Goal: Use online tool/utility: Utilize a website feature to perform a specific function

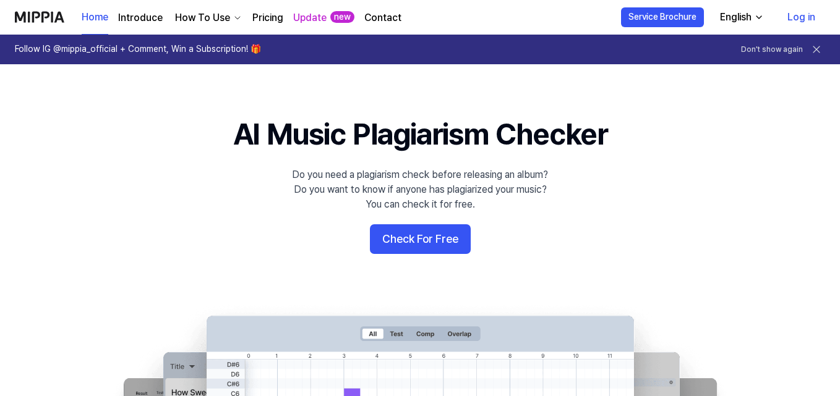
click at [440, 240] on button "Check For Free" at bounding box center [420, 239] width 101 height 30
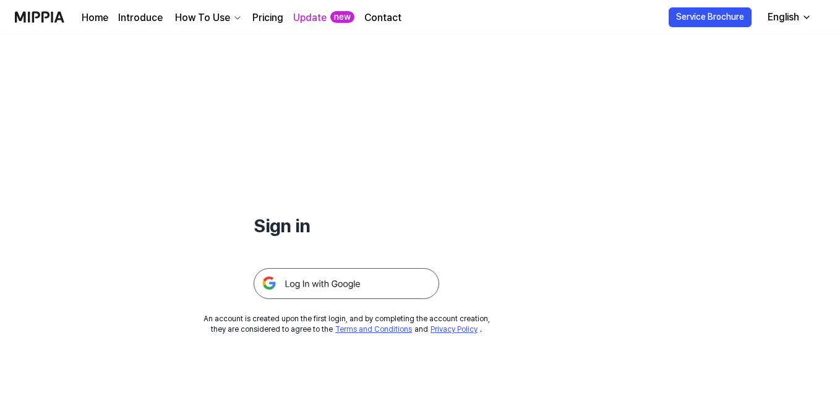
click at [336, 289] on img at bounding box center [345, 283] width 185 height 31
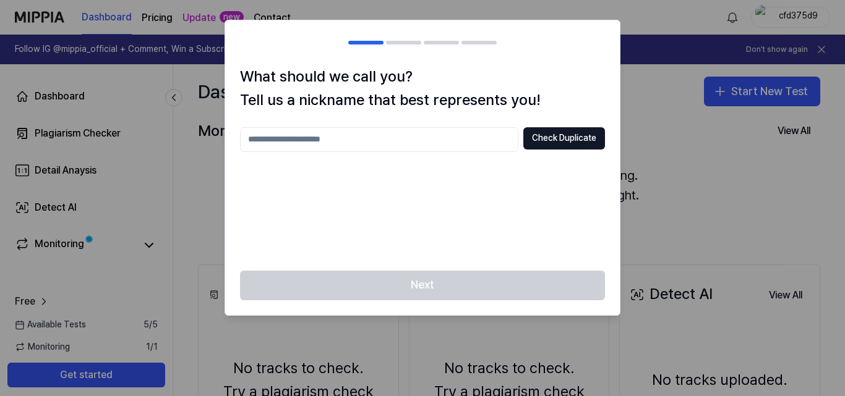
click at [462, 127] on div "Check Duplicate" at bounding box center [422, 139] width 365 height 25
click at [574, 144] on button "Check Duplicate" at bounding box center [564, 138] width 82 height 22
click at [443, 142] on input "text" at bounding box center [379, 139] width 278 height 25
type input "*"
click at [546, 142] on button "Check Duplicate" at bounding box center [564, 138] width 82 height 22
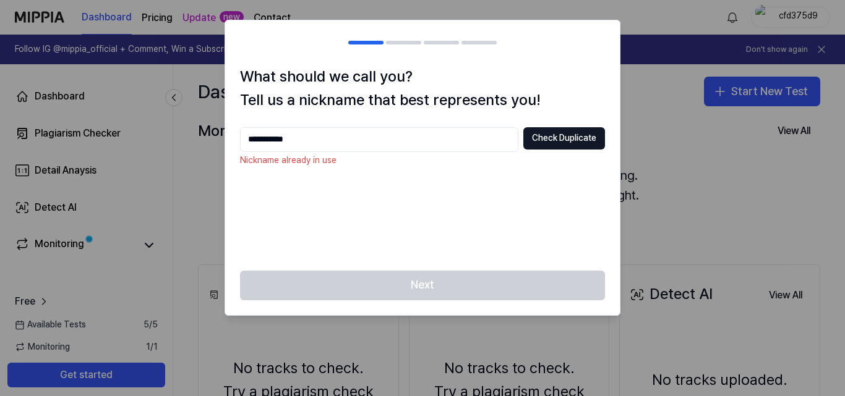
click at [368, 143] on input "**********" at bounding box center [379, 139] width 278 height 25
click at [266, 138] on input "**********" at bounding box center [379, 139] width 278 height 25
click at [319, 145] on input "**********" at bounding box center [379, 139] width 278 height 25
type input "*"
type input "**********"
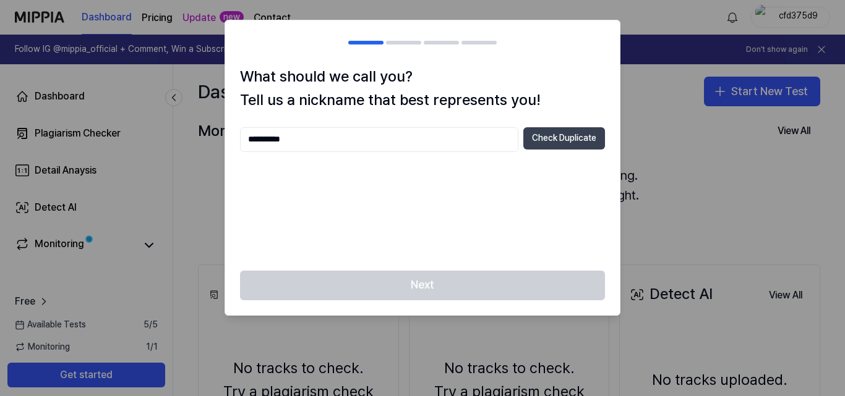
click at [583, 140] on button "Check Duplicate" at bounding box center [564, 138] width 82 height 22
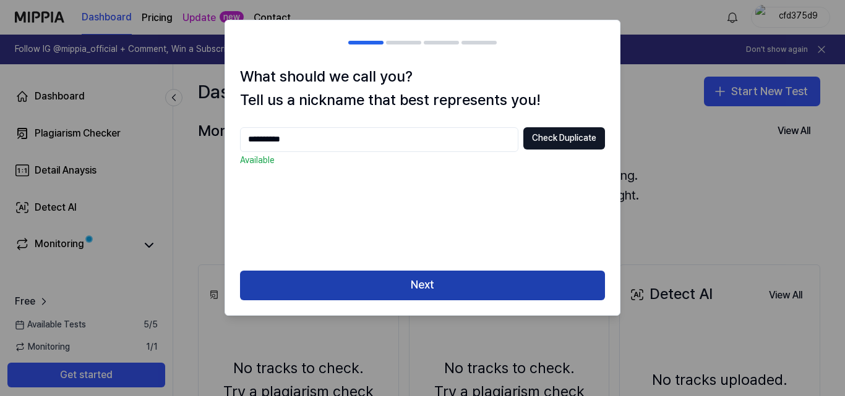
click at [334, 294] on button "Next" at bounding box center [422, 286] width 365 height 30
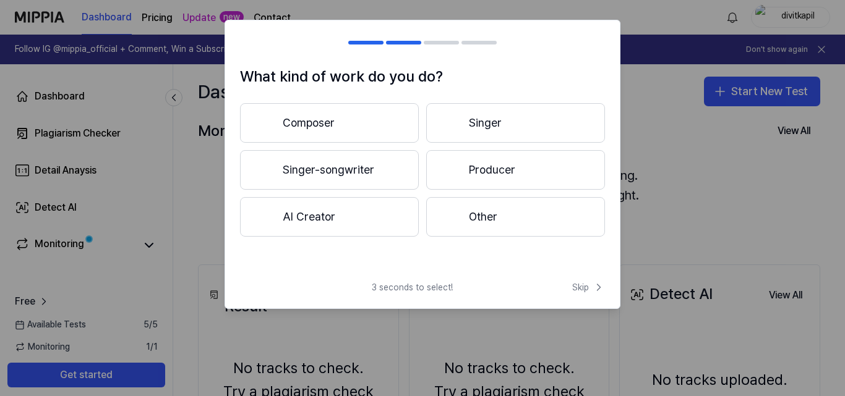
click at [392, 129] on button "Composer" at bounding box center [329, 123] width 179 height 40
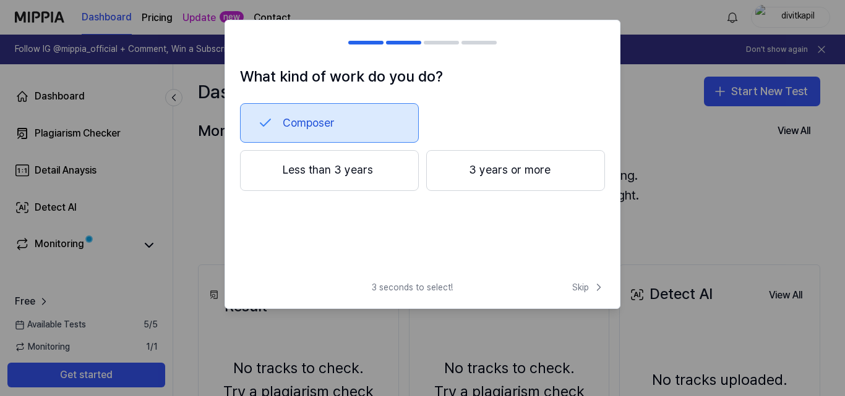
click at [382, 172] on button "Less than 3 years" at bounding box center [329, 170] width 179 height 41
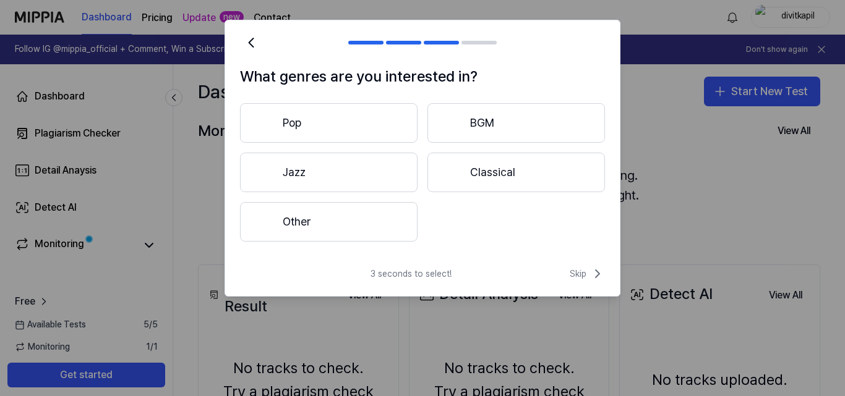
click at [336, 127] on button "Pop" at bounding box center [328, 123] width 177 height 40
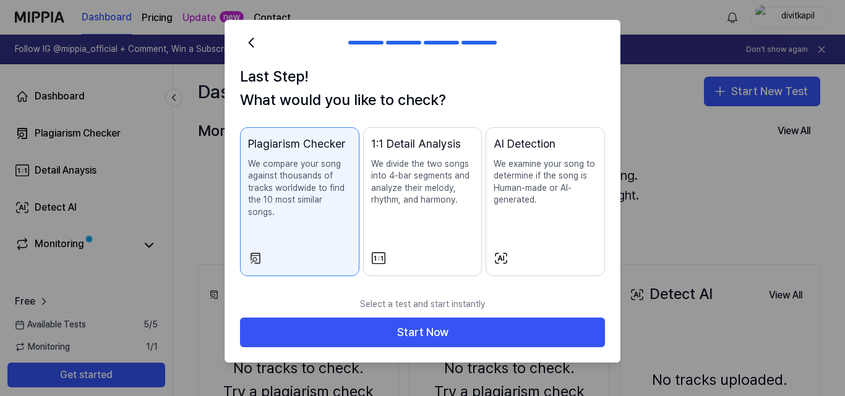
click at [333, 208] on div "Plagiarism Checker We compare your song against thousands of tracks worldwide t…" at bounding box center [299, 189] width 103 height 108
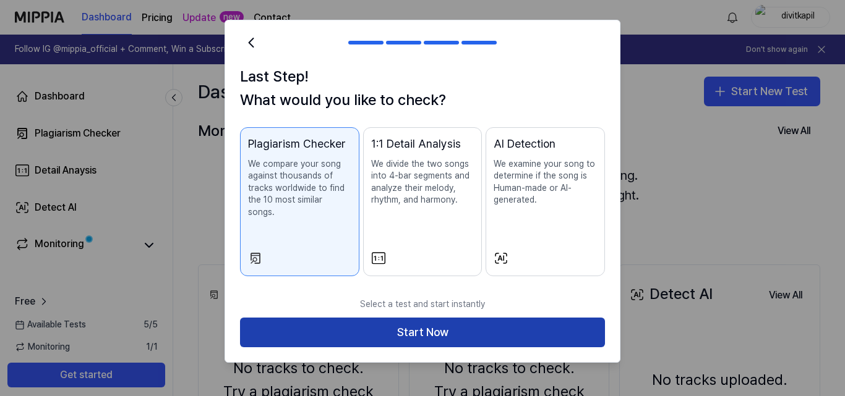
click at [418, 319] on button "Start Now" at bounding box center [422, 333] width 365 height 30
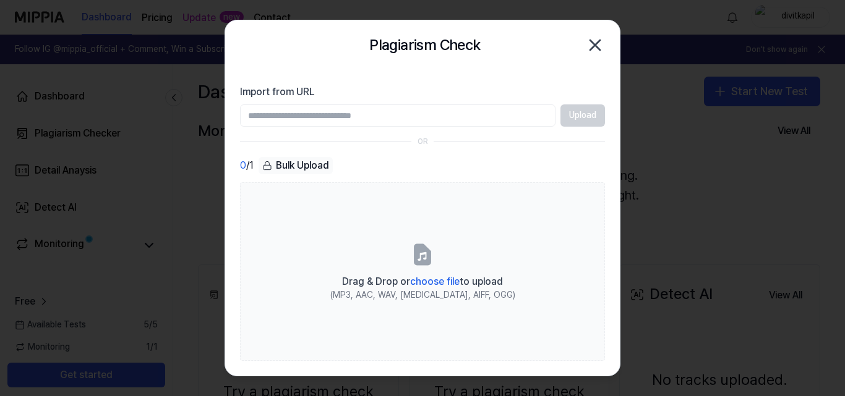
click at [347, 116] on input "Import from URL" at bounding box center [397, 115] width 315 height 22
click at [348, 116] on input "Import from URL" at bounding box center [397, 115] width 315 height 22
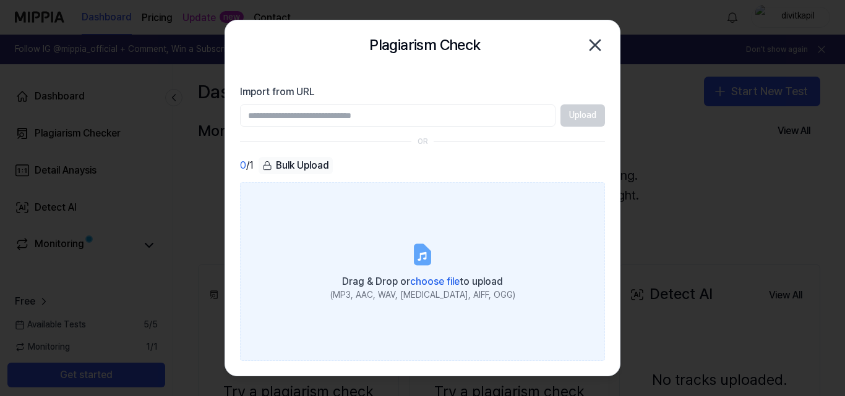
click at [430, 285] on span "choose file" at bounding box center [434, 282] width 49 height 12
click at [0, 0] on input "Drag & Drop or choose file to upload (MP3, AAC, WAV, [MEDICAL_DATA], AIFF, OGG)" at bounding box center [0, 0] width 0 height 0
click at [393, 281] on span "Drag & Drop or choose file to upload" at bounding box center [422, 282] width 161 height 12
click at [0, 0] on input "Drag & Drop or choose file to upload (MP3, AAC, WAV, [MEDICAL_DATA], AIFF, OGG)" at bounding box center [0, 0] width 0 height 0
click at [380, 245] on label "Drag & Drop or choose file to upload (MP3, AAC, WAV, [MEDICAL_DATA], AIFF, OGG)" at bounding box center [422, 271] width 365 height 179
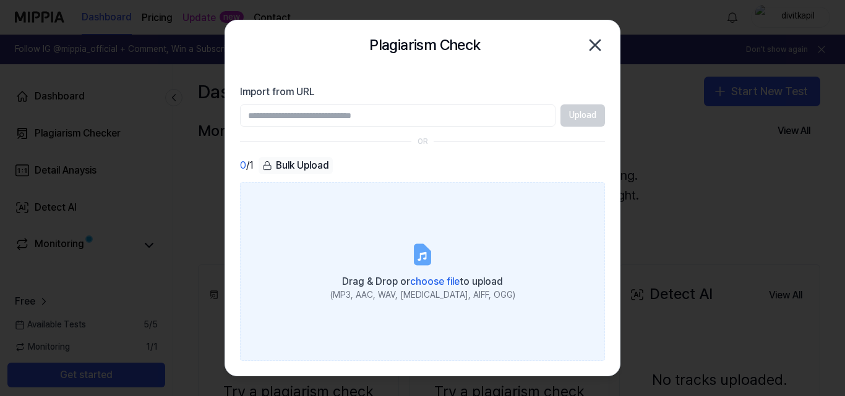
click at [0, 0] on input "Drag & Drop or choose file to upload (MP3, AAC, WAV, [MEDICAL_DATA], AIFF, OGG)" at bounding box center [0, 0] width 0 height 0
click at [357, 274] on div "Drag & Drop or choose file to upload" at bounding box center [422, 280] width 185 height 17
click at [0, 0] on input "Drag & Drop or choose file to upload (MP3, AAC, WAV, [MEDICAL_DATA], AIFF, OGG)" at bounding box center [0, 0] width 0 height 0
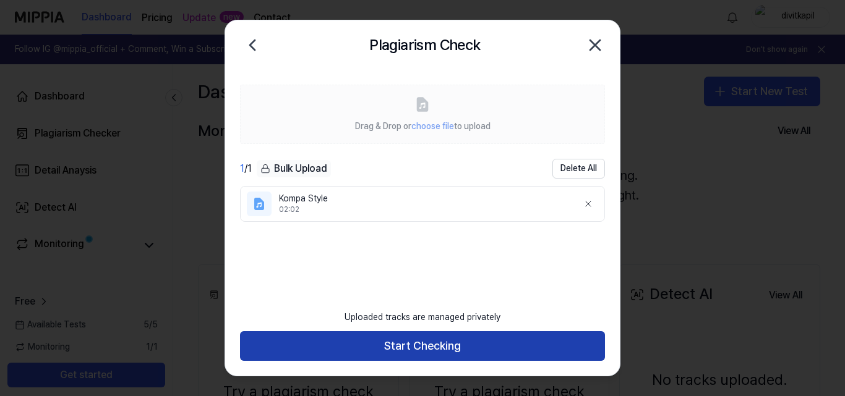
click at [441, 346] on button "Start Checking" at bounding box center [422, 346] width 365 height 30
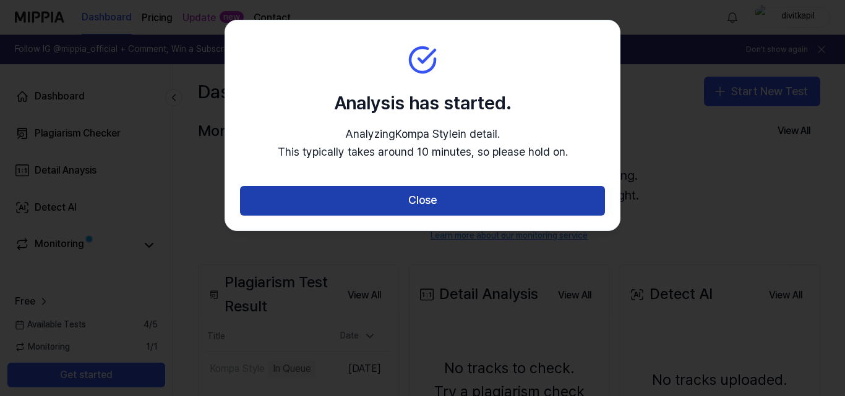
click at [472, 203] on button "Close" at bounding box center [422, 201] width 365 height 30
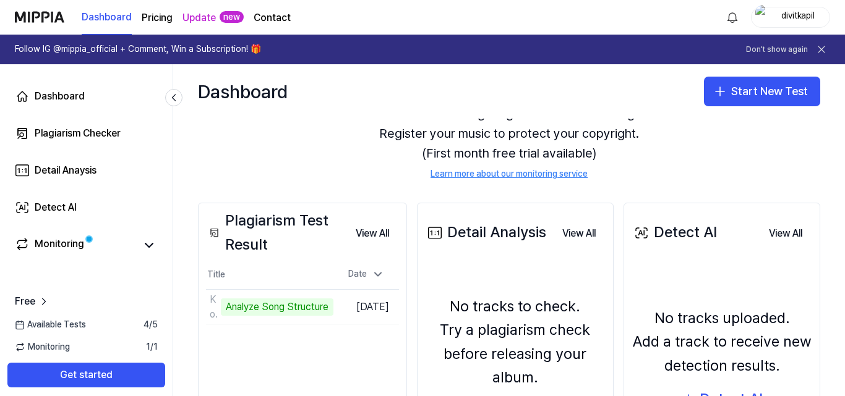
scroll to position [185, 0]
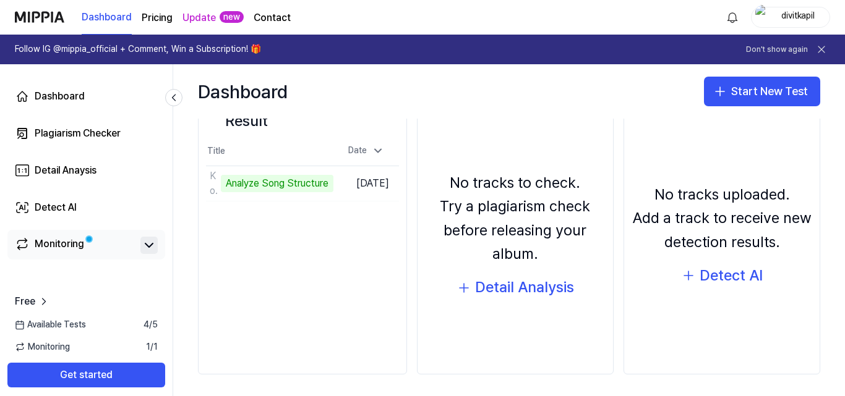
click at [141, 243] on button at bounding box center [148, 245] width 17 height 17
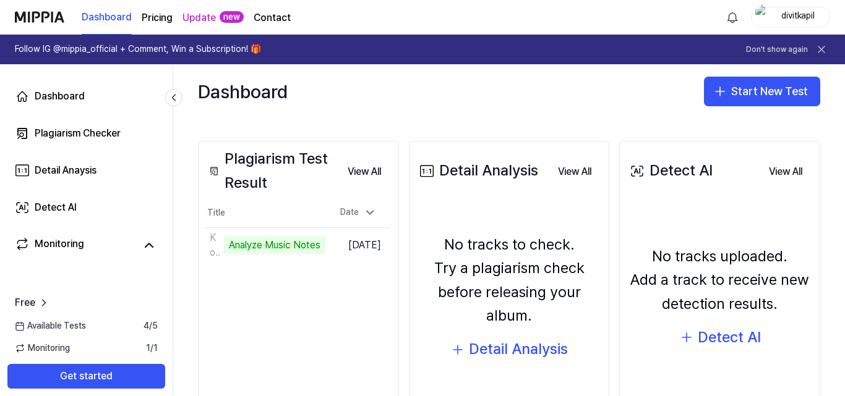
scroll to position [62, 0]
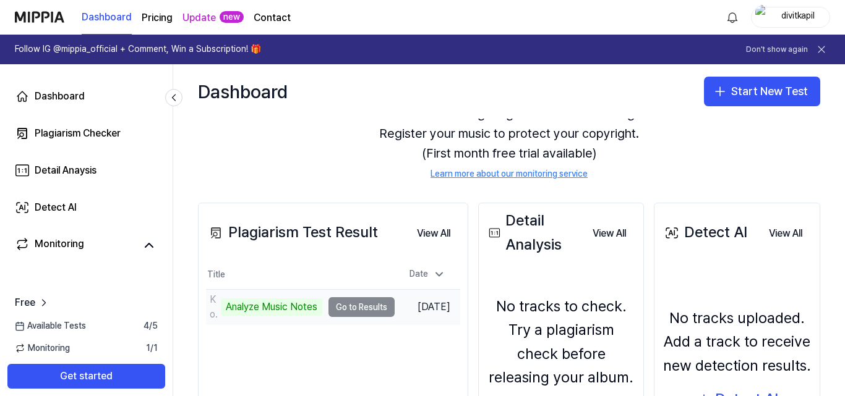
click at [350, 307] on td "Kompa Style Analyze Music Notes Go to Results" at bounding box center [300, 307] width 189 height 35
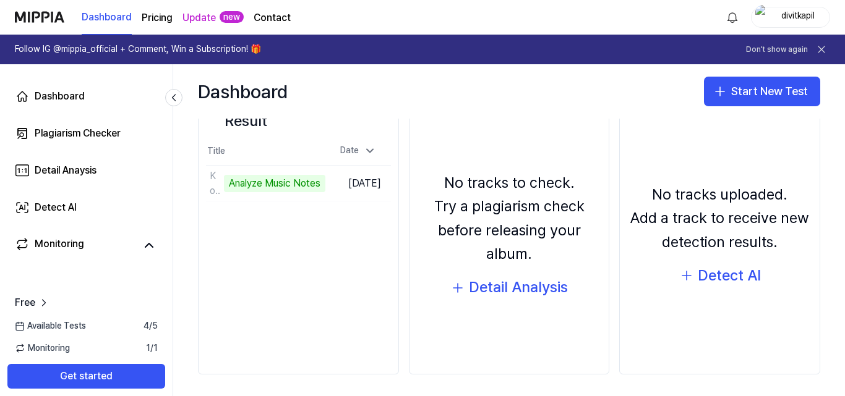
scroll to position [0, 0]
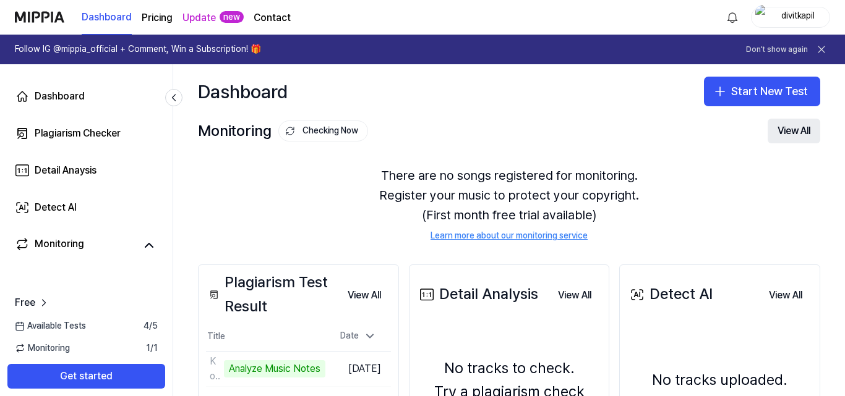
click at [786, 129] on button "View All" at bounding box center [793, 131] width 53 height 25
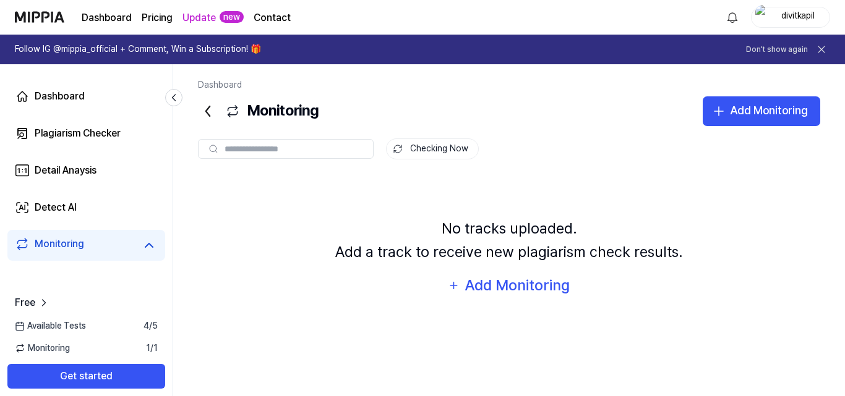
click at [205, 112] on icon at bounding box center [208, 111] width 20 height 20
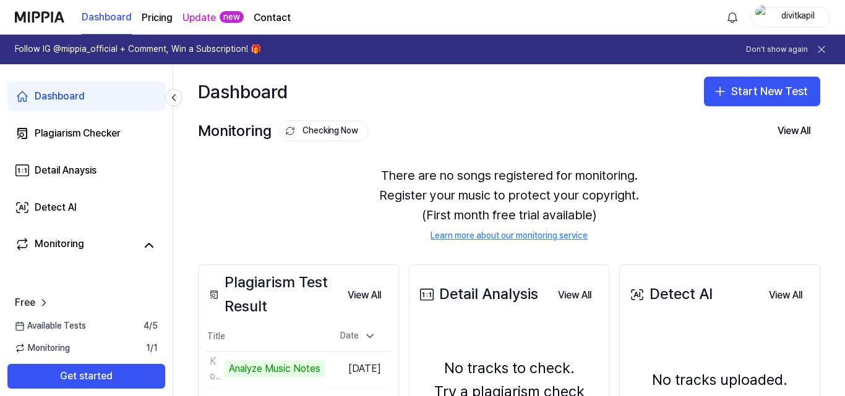
scroll to position [62, 0]
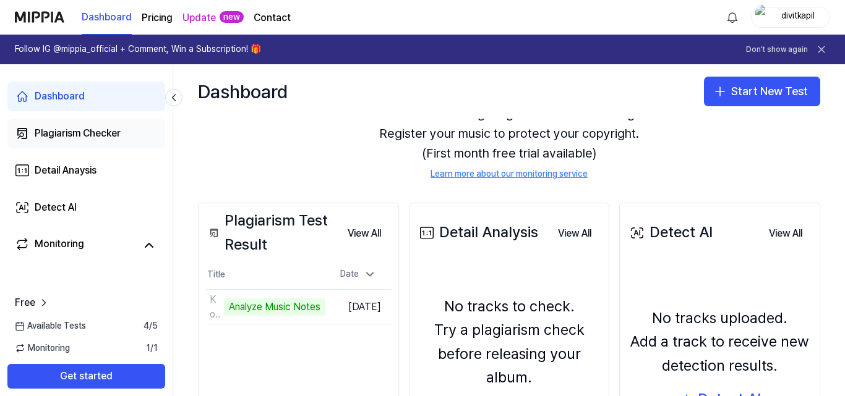
click at [96, 139] on div "Plagiarism Checker" at bounding box center [78, 133] width 86 height 15
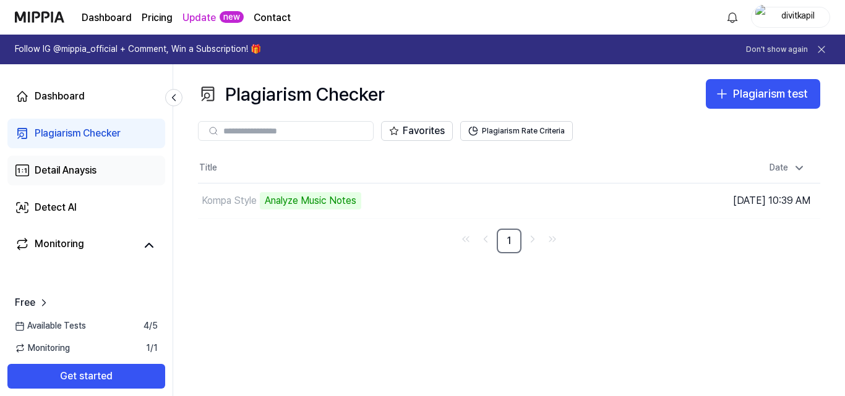
click at [117, 168] on link "Detail Anaysis" at bounding box center [86, 171] width 158 height 30
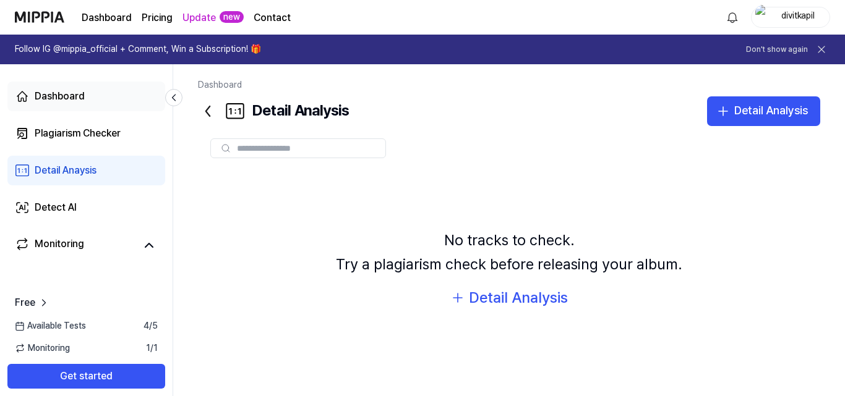
click at [83, 96] on div "Dashboard" at bounding box center [60, 96] width 50 height 15
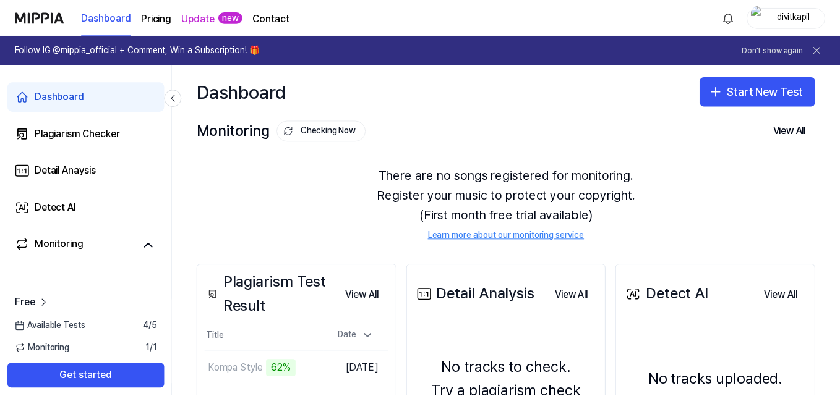
scroll to position [62, 0]
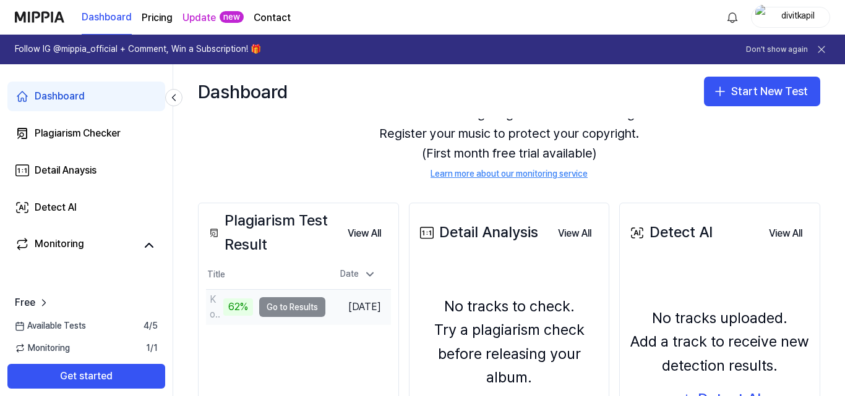
click at [286, 312] on td "Kompa Style 62% Go to Results" at bounding box center [265, 307] width 119 height 35
click at [232, 304] on div "62%" at bounding box center [238, 307] width 30 height 17
click at [263, 309] on button "Go to Results" at bounding box center [292, 307] width 66 height 20
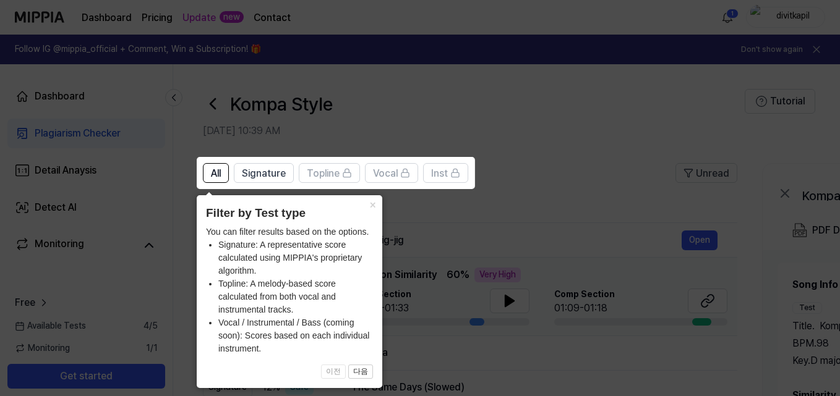
click at [373, 206] on button "×" at bounding box center [372, 203] width 20 height 17
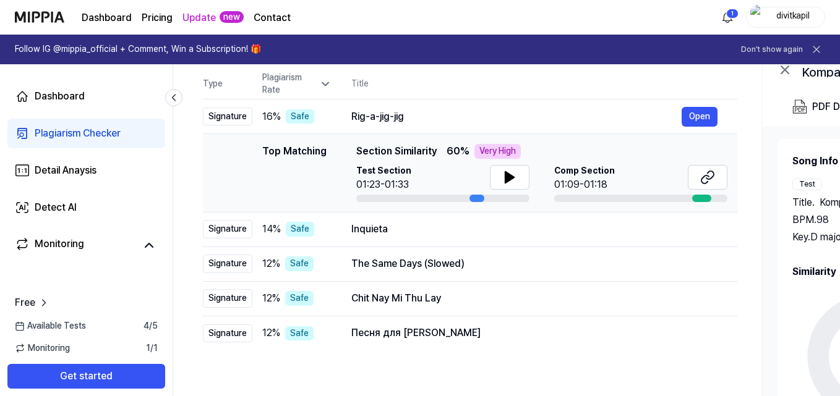
scroll to position [62, 0]
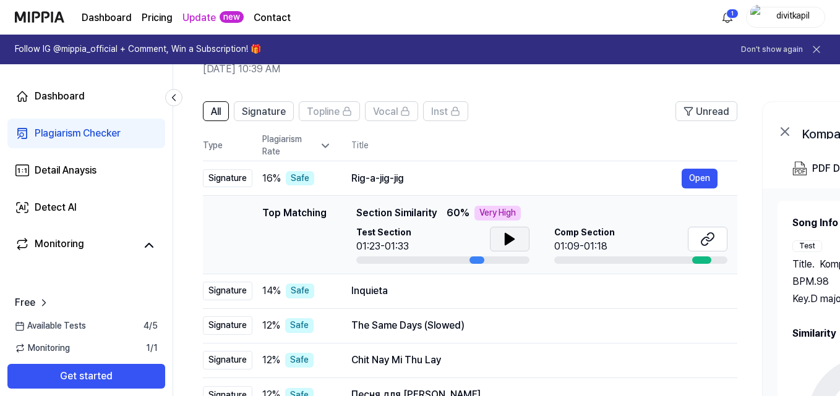
click at [508, 240] on icon at bounding box center [509, 239] width 9 height 11
click at [508, 240] on icon at bounding box center [507, 239] width 2 height 10
click at [716, 237] on button at bounding box center [707, 239] width 40 height 25
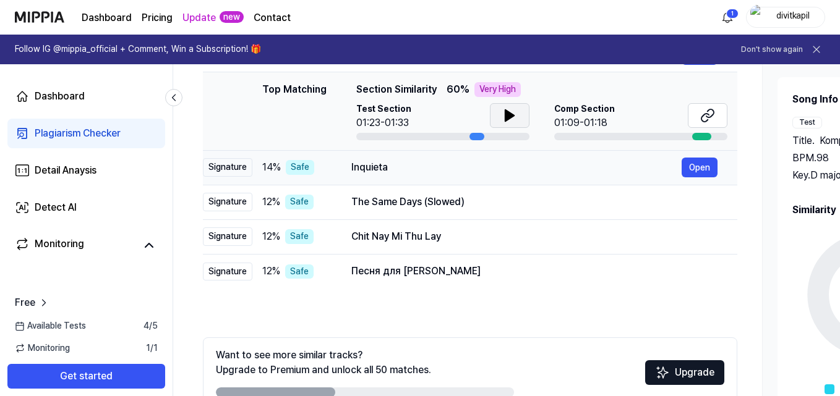
click at [412, 164] on div "Inquieta" at bounding box center [516, 167] width 330 height 15
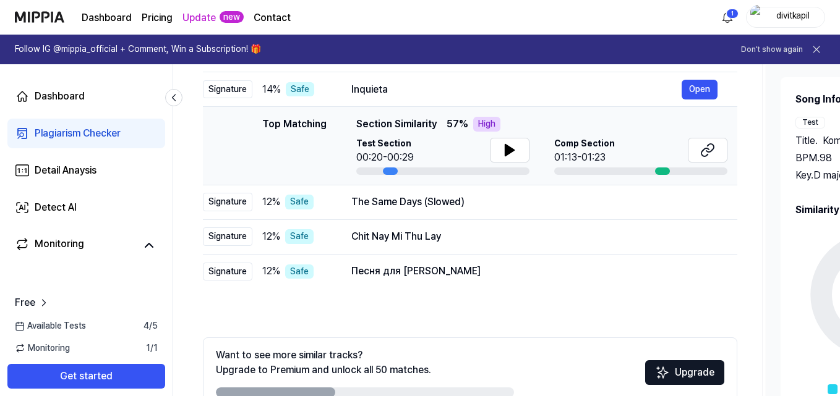
scroll to position [62, 0]
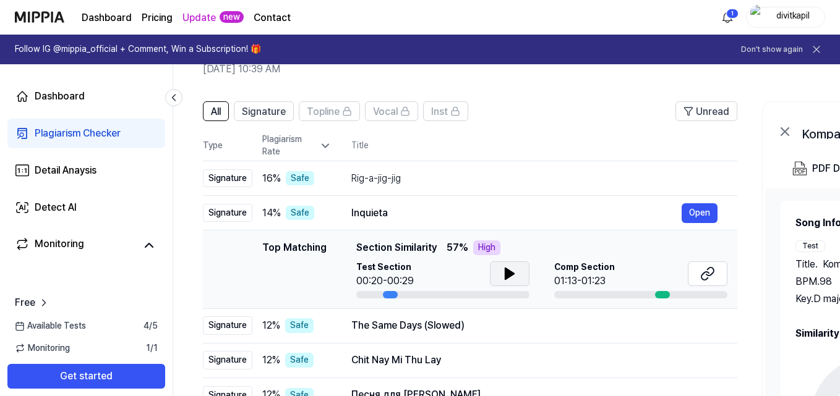
click at [502, 271] on icon at bounding box center [509, 273] width 15 height 15
click at [712, 274] on icon at bounding box center [709, 272] width 7 height 8
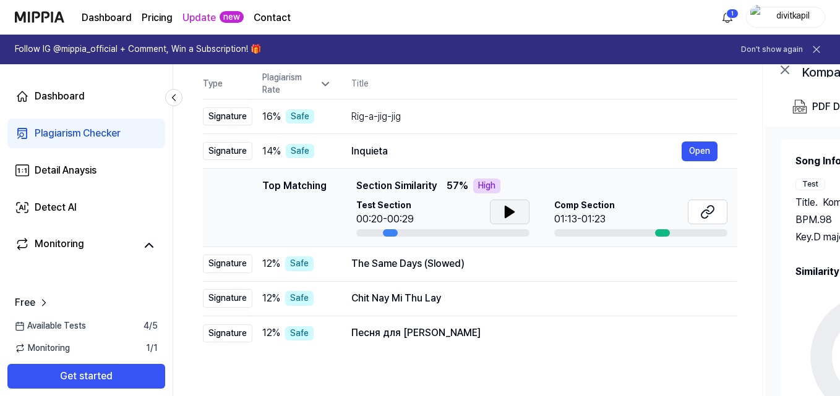
scroll to position [0, 0]
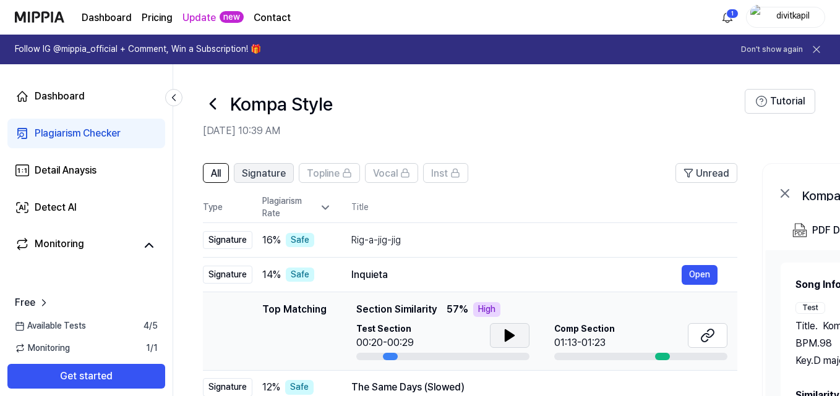
click at [285, 169] on span "Signature" at bounding box center [264, 173] width 44 height 15
